Goal: Task Accomplishment & Management: Complete application form

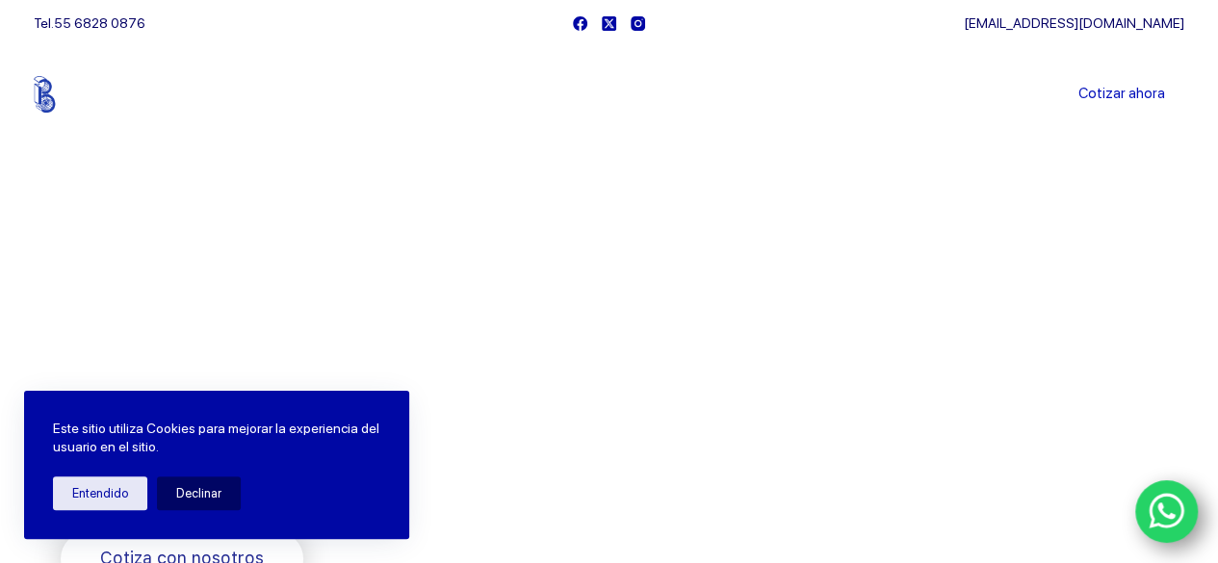
click at [108, 487] on button "Entendido" at bounding box center [100, 494] width 94 height 34
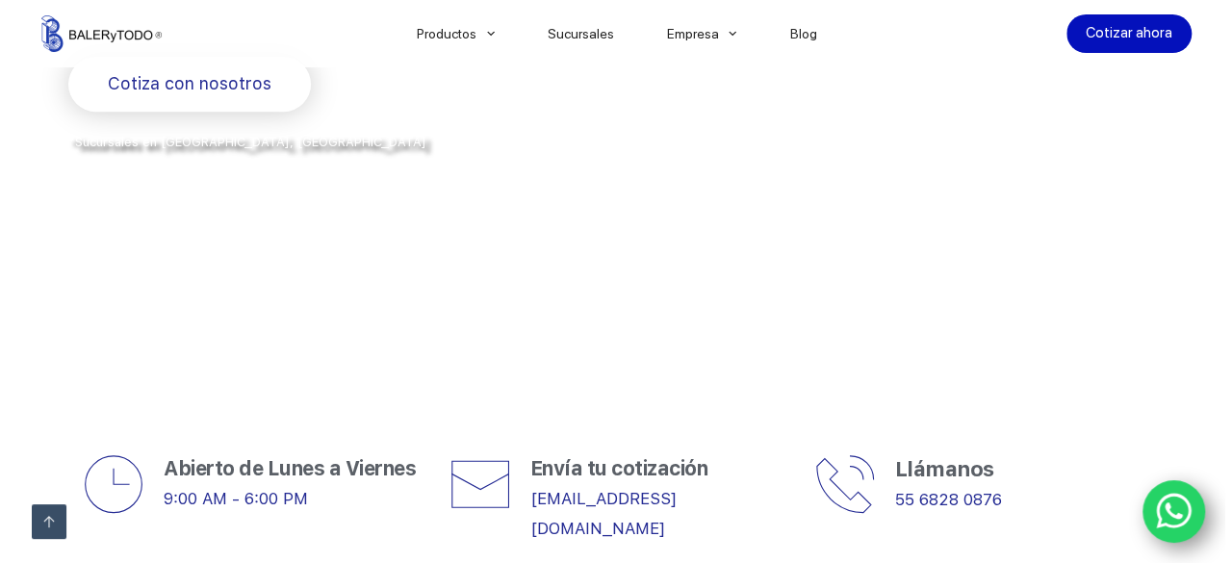
scroll to position [463, 0]
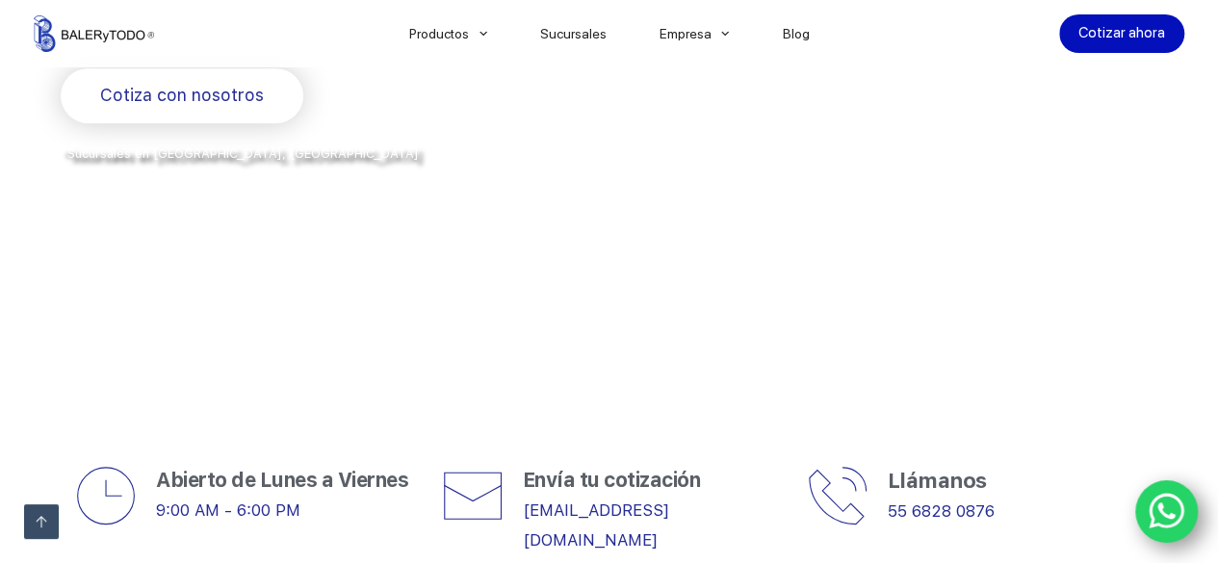
click at [1164, 503] on icon "WhatsApp" at bounding box center [1167, 511] width 37 height 40
click at [169, 86] on span "Cotiza con nosotros" at bounding box center [182, 96] width 164 height 28
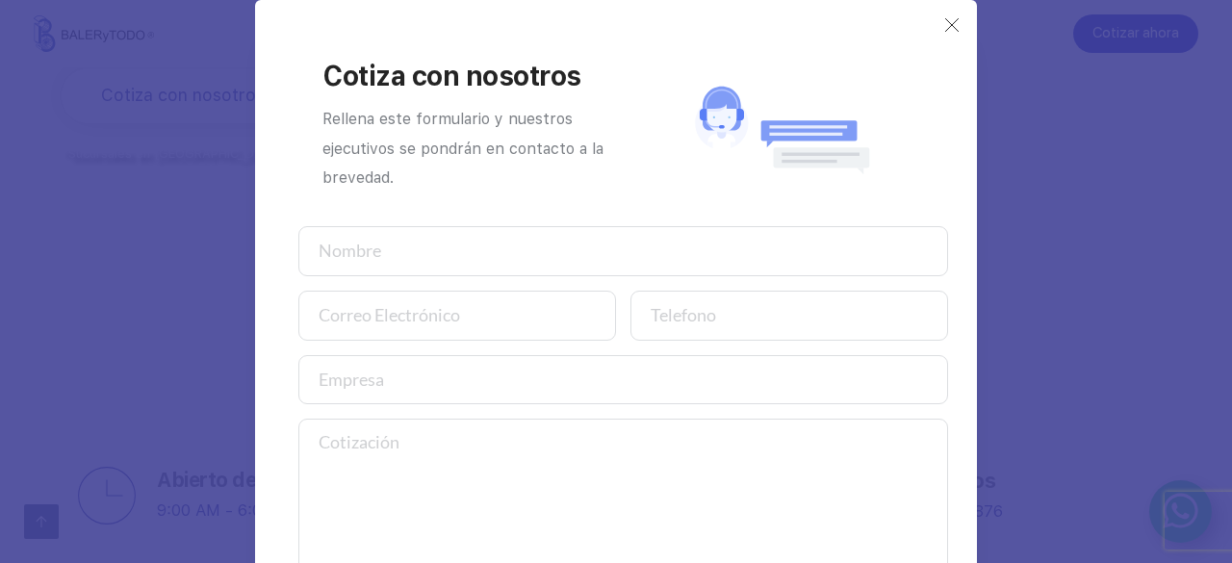
click at [545, 267] on input "text" at bounding box center [623, 251] width 650 height 50
type input "[PERSON_NAME]"
click at [483, 324] on input "email" at bounding box center [457, 316] width 318 height 50
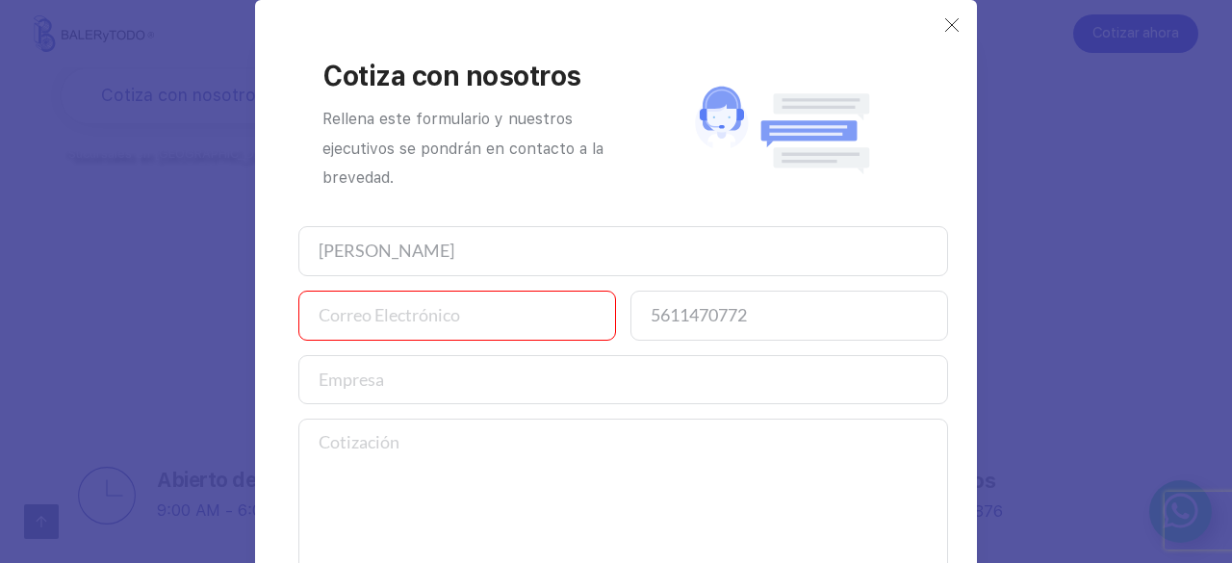
click at [751, 304] on input "5611470772" at bounding box center [790, 316] width 318 height 50
type input "5"
type input "5535813209"
click at [345, 305] on input "email" at bounding box center [457, 316] width 318 height 50
click at [408, 314] on input "email" at bounding box center [457, 316] width 318 height 50
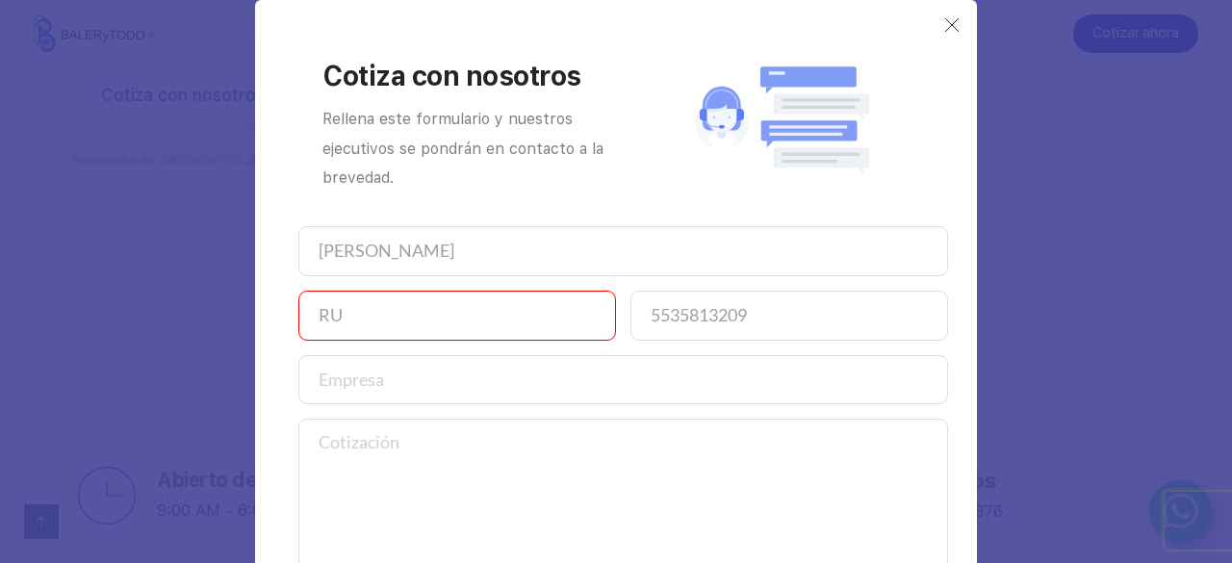
type input "R"
click at [454, 308] on input "email" at bounding box center [457, 316] width 318 height 50
paste input "[EMAIL_ADDRESS][DOMAIN_NAME]"
type input "[EMAIL_ADDRESS][DOMAIN_NAME]"
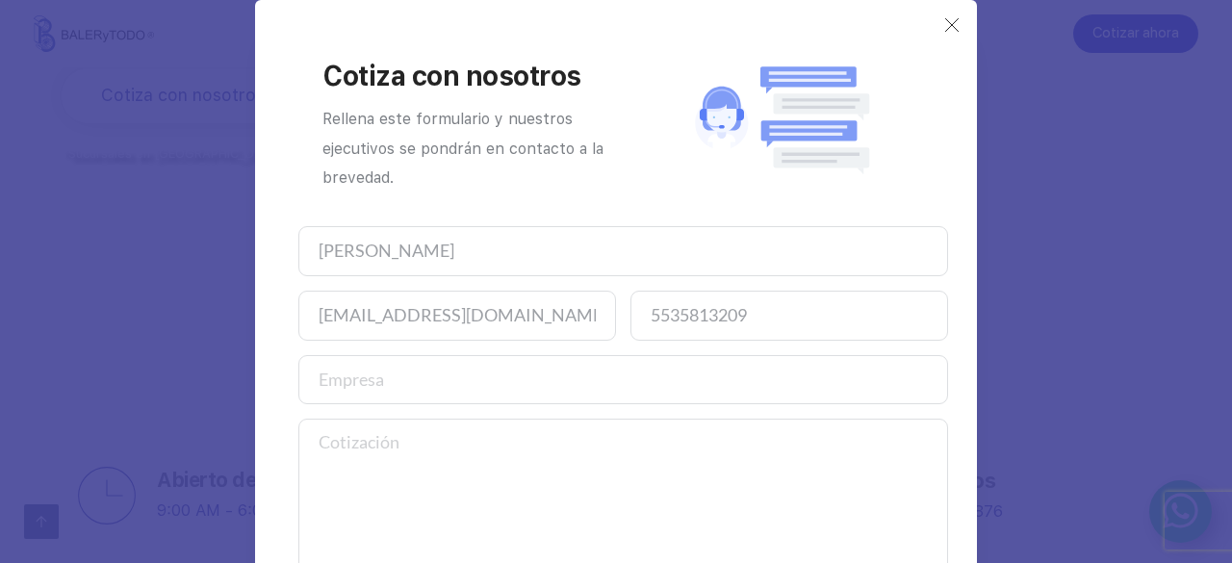
click at [460, 390] on input "text" at bounding box center [623, 380] width 650 height 50
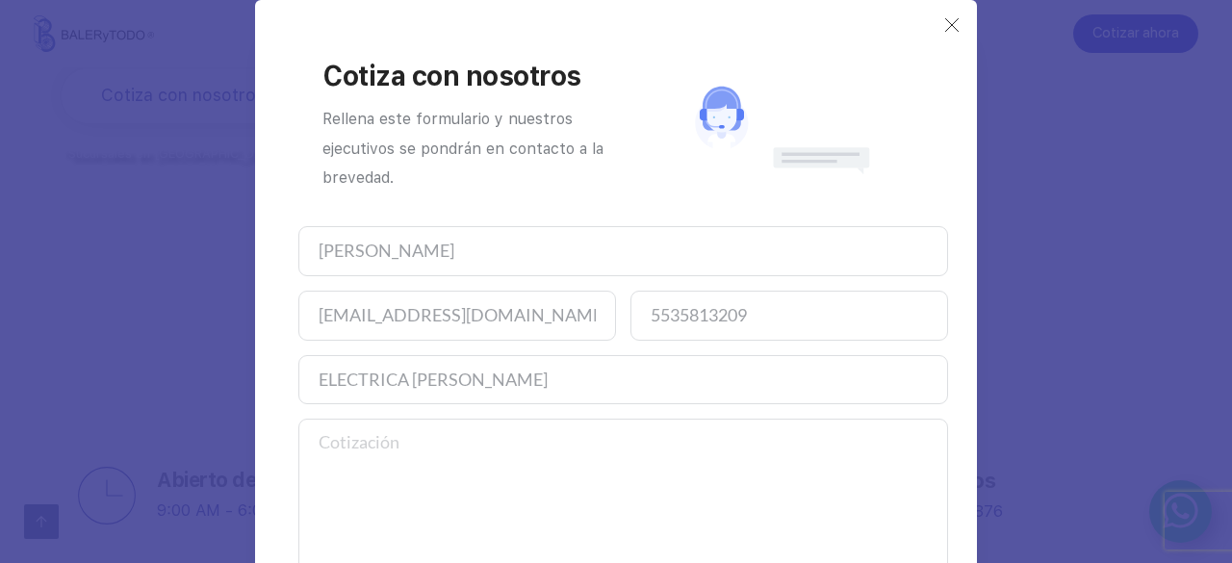
type input "ELECTRICA [PERSON_NAME]"
click at [458, 457] on textarea at bounding box center [623, 498] width 650 height 159
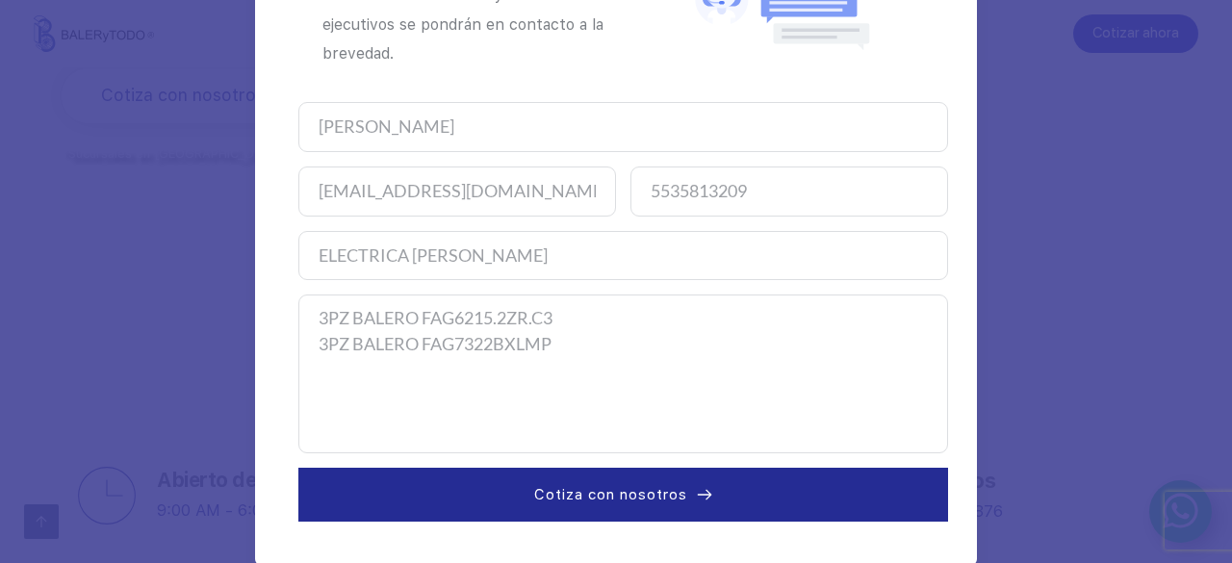
type textarea "3PZ BALERO FAG6215.2ZR.C3 3PZ BALERO FAG7322BXLMP"
click at [372, 126] on input "[PERSON_NAME]" at bounding box center [623, 127] width 650 height 50
type input "[PERSON_NAME] [PERSON_NAME]"
click at [634, 507] on button "Cotiza con nosotros" at bounding box center [623, 495] width 650 height 54
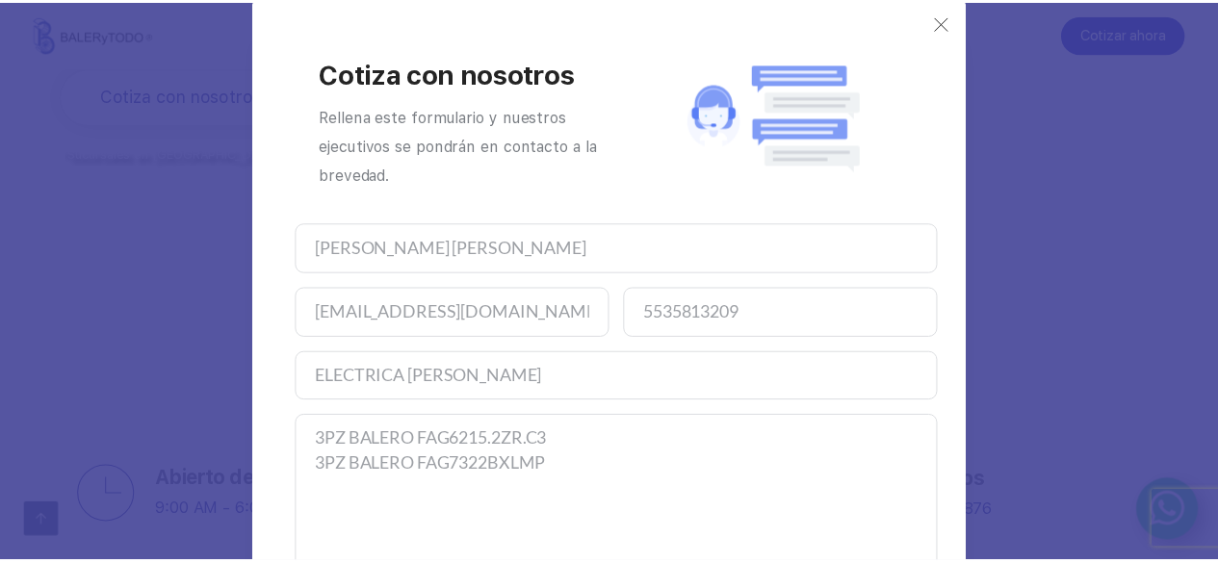
scroll to position [0, 0]
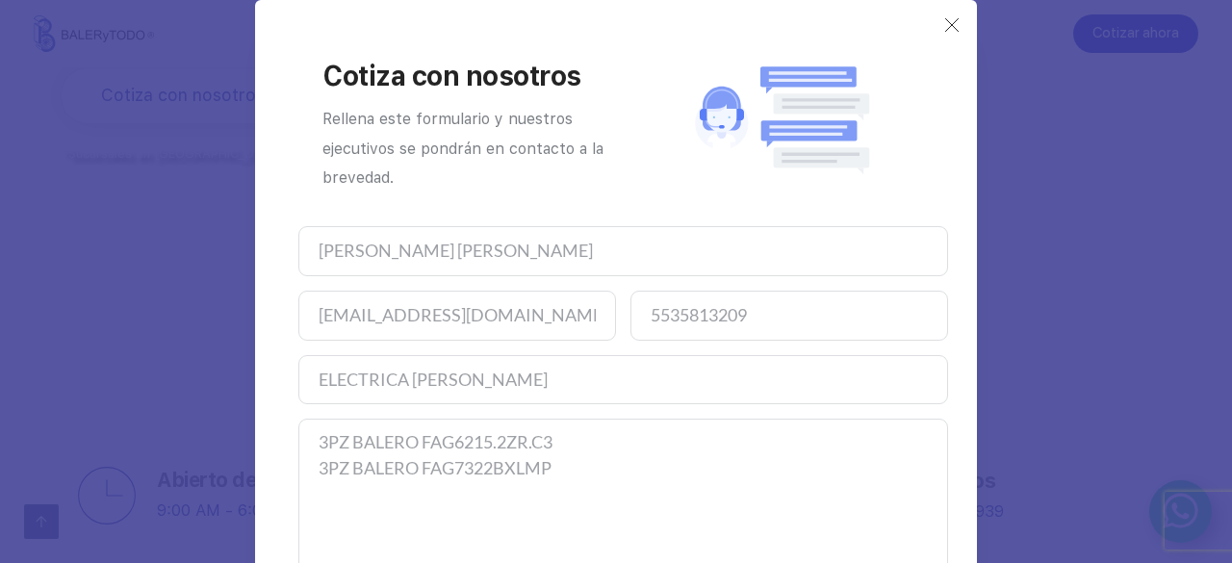
click at [171, 91] on div "Cotiza con nosotros Rellena este formulario y nuestros ejecutivos se pondrán en…" at bounding box center [616, 281] width 1232 height 563
